Goal: Task Accomplishment & Management: Use online tool/utility

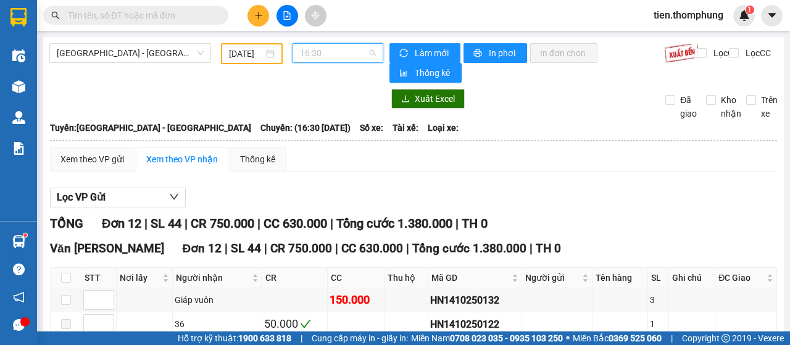
click at [311, 44] on span "16:30" at bounding box center [337, 53] width 75 height 19
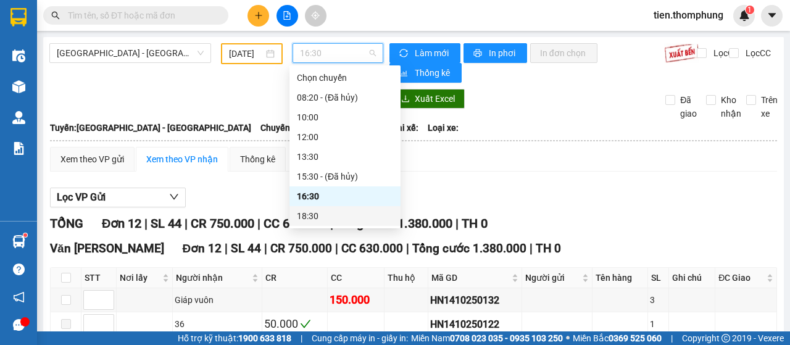
click at [316, 224] on div "18:30" at bounding box center [344, 216] width 111 height 20
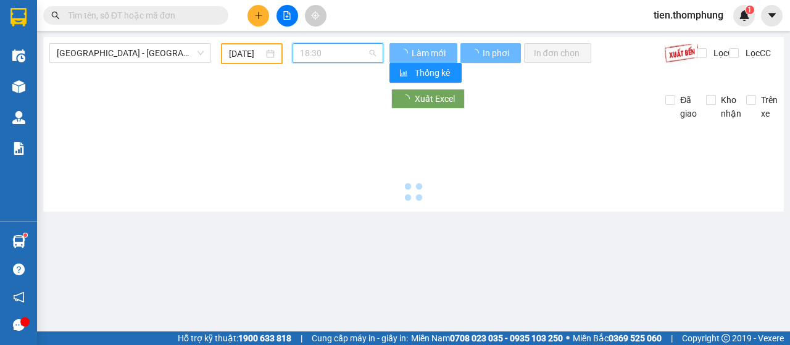
click at [339, 48] on span "18:30" at bounding box center [337, 53] width 75 height 19
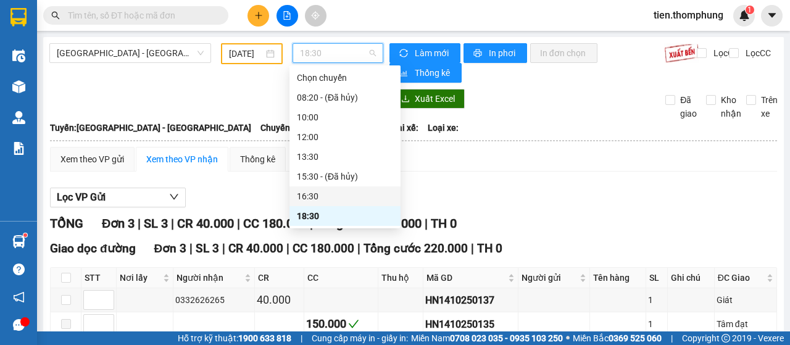
click at [320, 194] on div "16:30" at bounding box center [345, 196] width 96 height 14
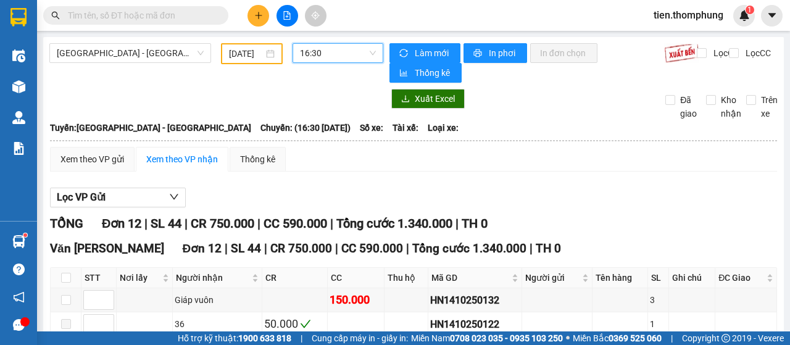
click at [251, 56] on input "[DATE]" at bounding box center [246, 54] width 35 height 14
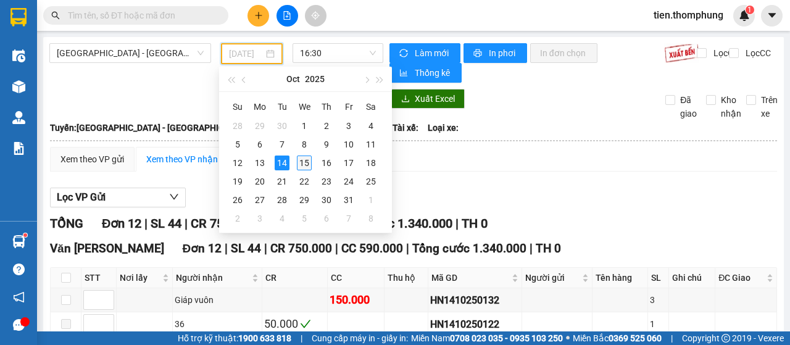
click at [308, 164] on div "15" at bounding box center [304, 162] width 15 height 15
type input "[DATE]"
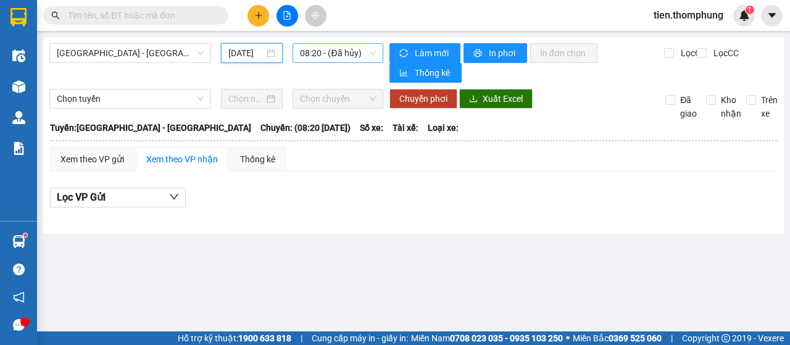
click at [321, 57] on span "08:20 - (Đã hủy)" at bounding box center [337, 53] width 75 height 19
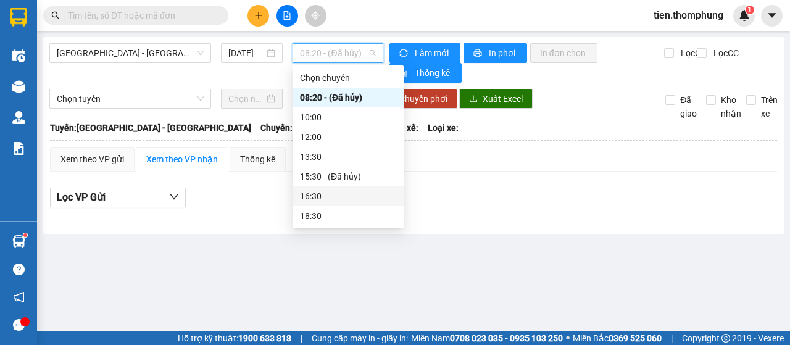
click at [315, 189] on div "16:30" at bounding box center [348, 196] width 96 height 14
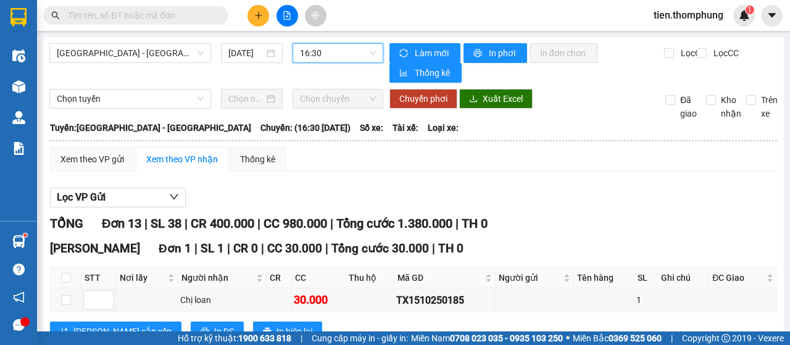
click at [337, 52] on span "16:30" at bounding box center [337, 53] width 75 height 19
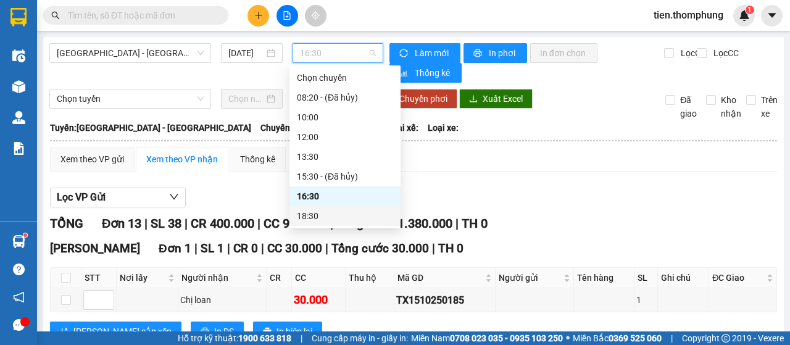
click at [315, 217] on div "18:30" at bounding box center [345, 216] width 96 height 14
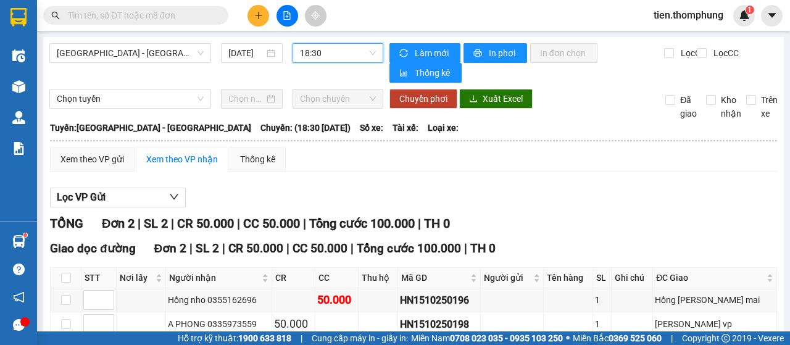
click at [325, 57] on span "18:30" at bounding box center [337, 53] width 75 height 19
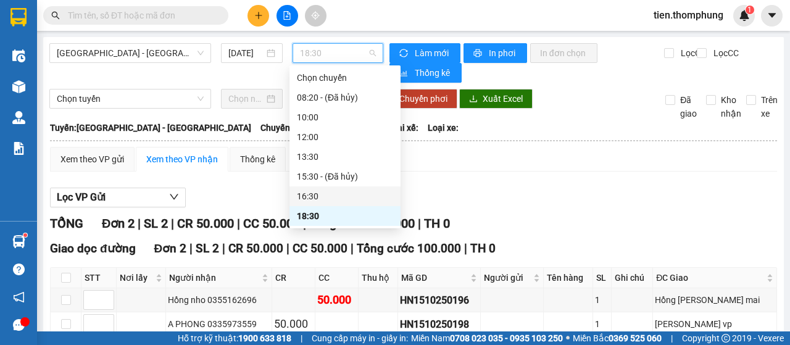
click at [339, 192] on div "16:30" at bounding box center [345, 196] width 96 height 14
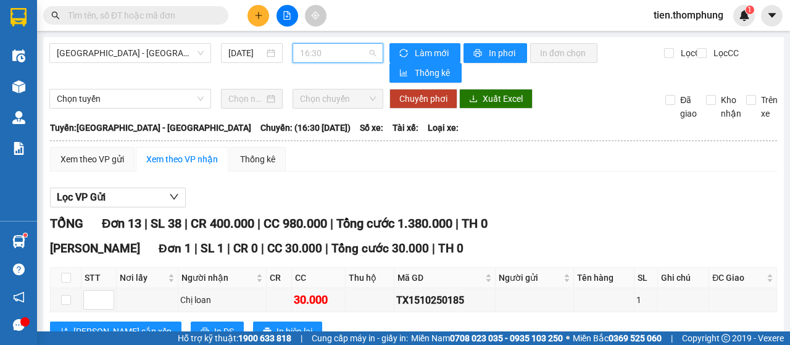
click at [344, 54] on span "16:30" at bounding box center [337, 53] width 75 height 19
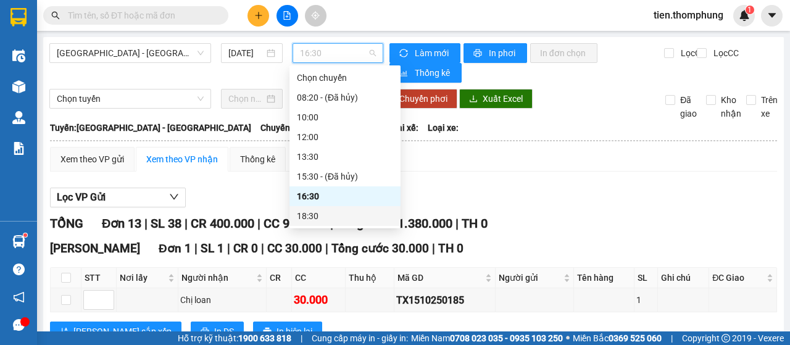
click at [312, 217] on div "18:30" at bounding box center [345, 216] width 96 height 14
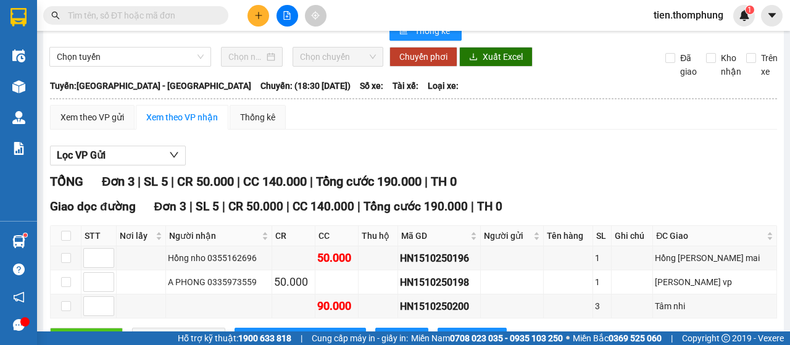
scroll to position [89, 0]
